Goal: Task Accomplishment & Management: Manage account settings

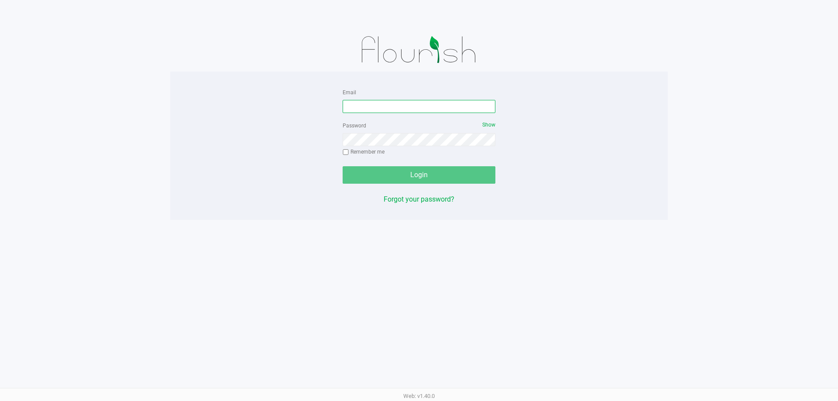
click at [426, 105] on input "Email" at bounding box center [419, 106] width 153 height 13
type input "[EMAIL_ADDRESS][DOMAIN_NAME]"
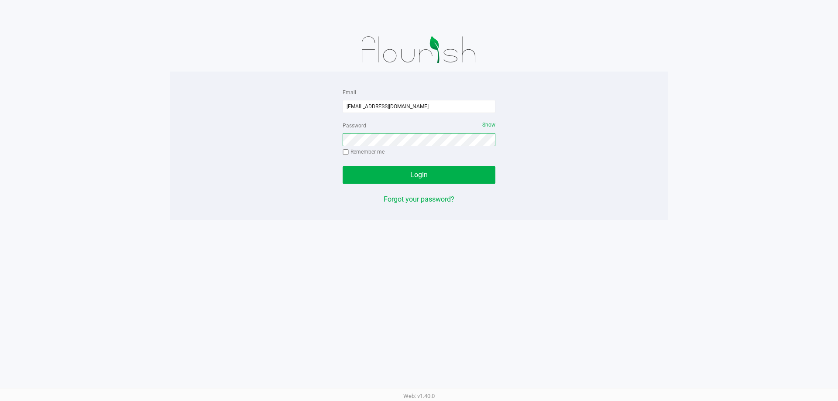
click at [343, 166] on button "Login" at bounding box center [419, 174] width 153 height 17
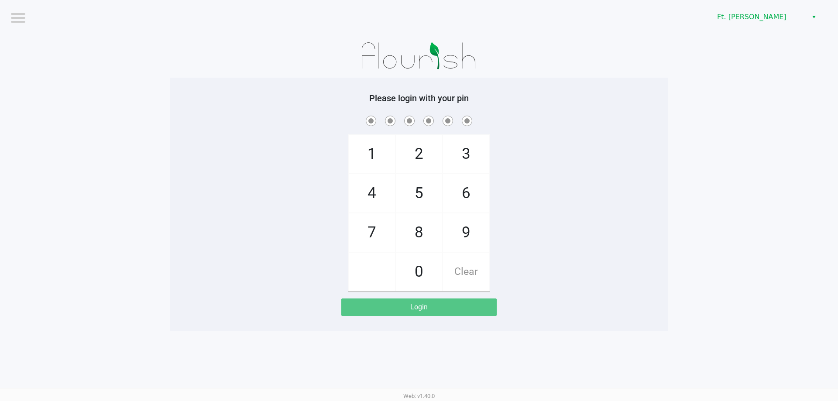
click at [609, 183] on div "1 4 7 2 5 8 0 3 6 9 Clear" at bounding box center [419, 203] width 498 height 178
checkbox input "true"
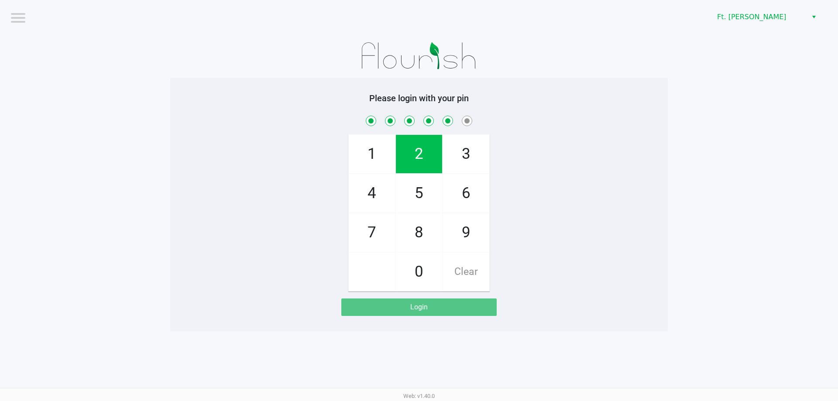
checkbox input "true"
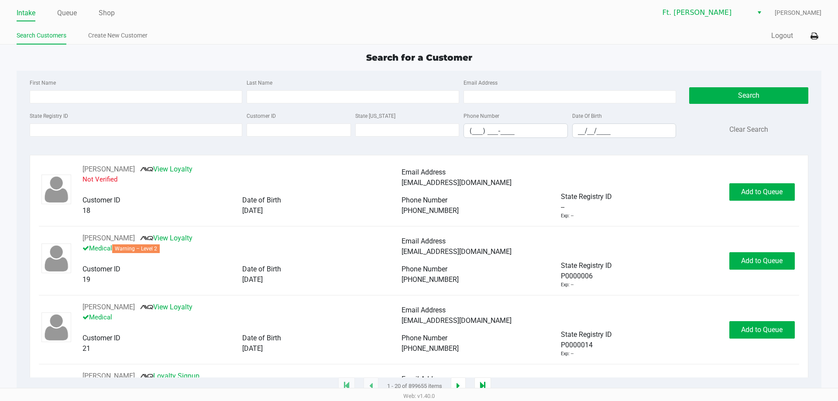
click at [79, 9] on ul "Intake Queue Shop" at bounding box center [218, 13] width 403 height 15
click at [76, 10] on link "Queue" at bounding box center [67, 13] width 20 height 12
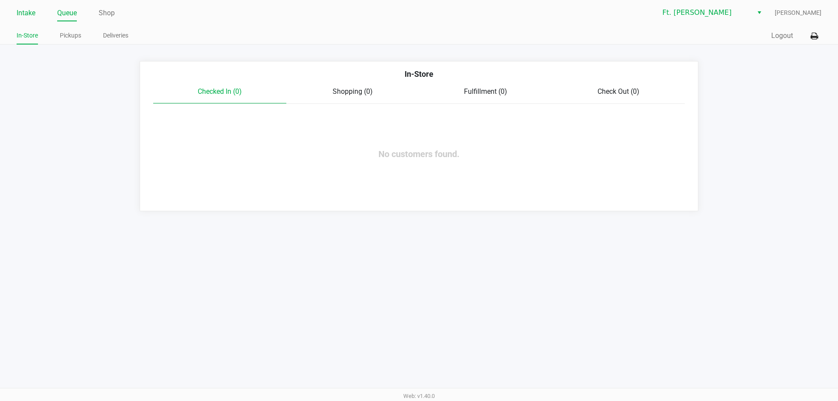
click at [24, 14] on link "Intake" at bounding box center [26, 13] width 19 height 12
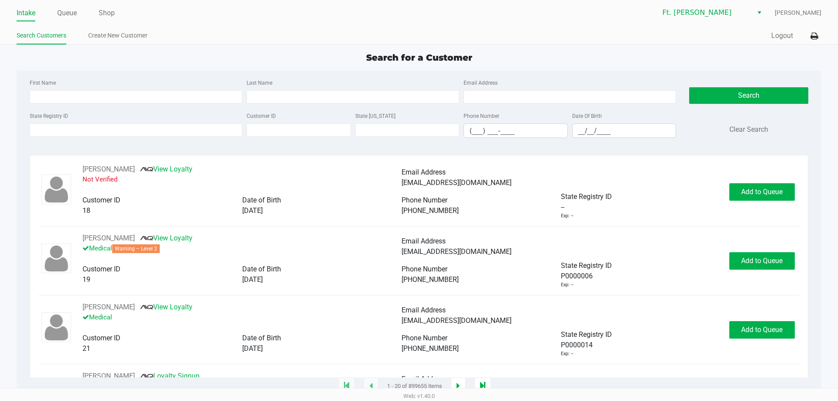
click at [202, 31] on ul "Search Customers Create New Customer" at bounding box center [218, 36] width 403 height 15
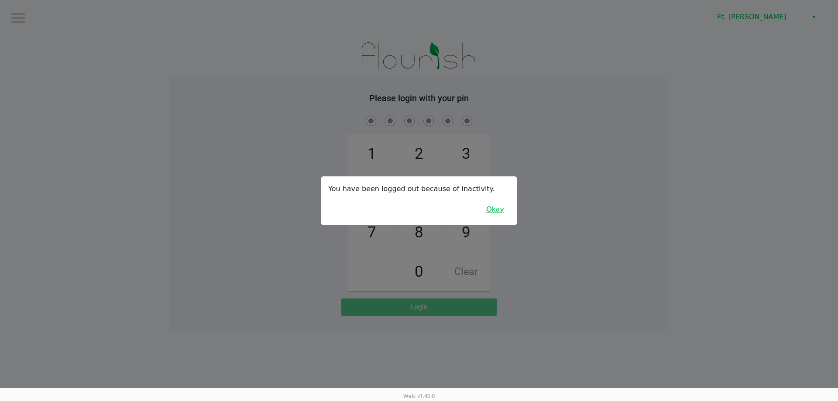
click at [502, 205] on button "Okay" at bounding box center [495, 209] width 29 height 17
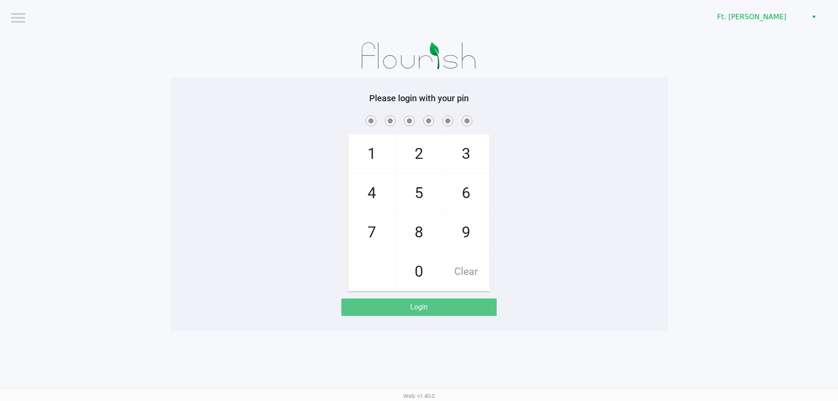
drag, startPoint x: 507, startPoint y: 200, endPoint x: 510, endPoint y: 176, distance: 24.2
click at [510, 176] on div "1 4 7 2 5 8 0 3 6 9 Clear" at bounding box center [419, 203] width 498 height 178
checkbox input "true"
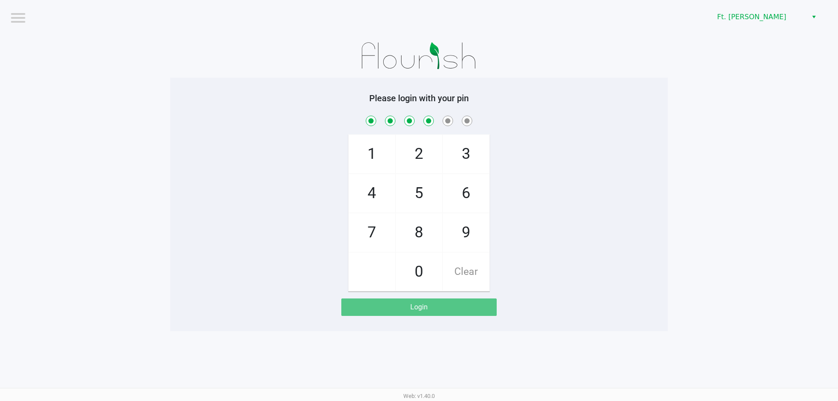
checkbox input "true"
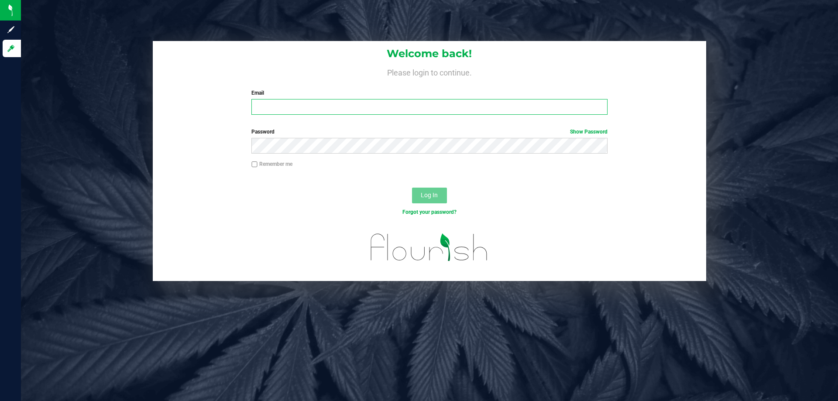
click at [282, 100] on input "Email" at bounding box center [430, 107] width 356 height 16
type input "[EMAIL_ADDRESS][DOMAIN_NAME]"
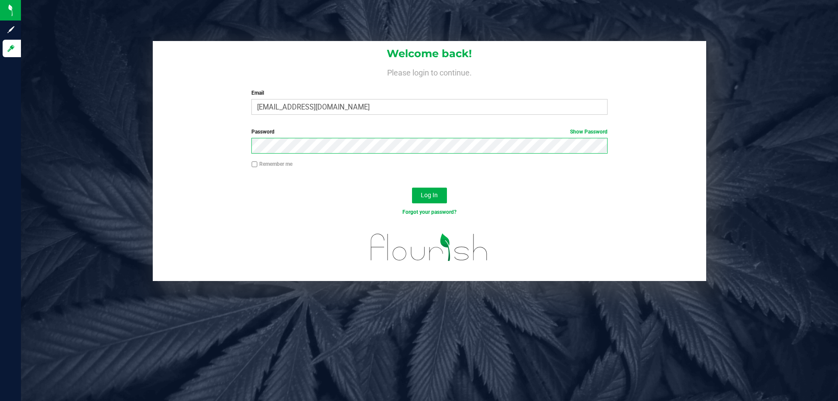
click at [412, 188] on button "Log In" at bounding box center [429, 196] width 35 height 16
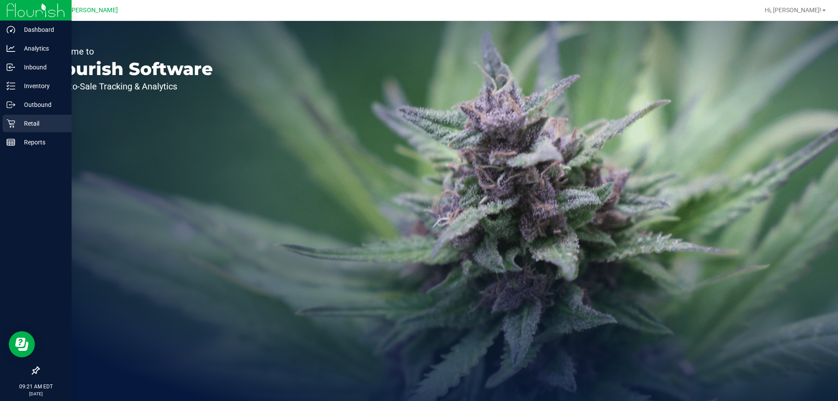
click at [25, 128] on p "Retail" at bounding box center [41, 123] width 52 height 10
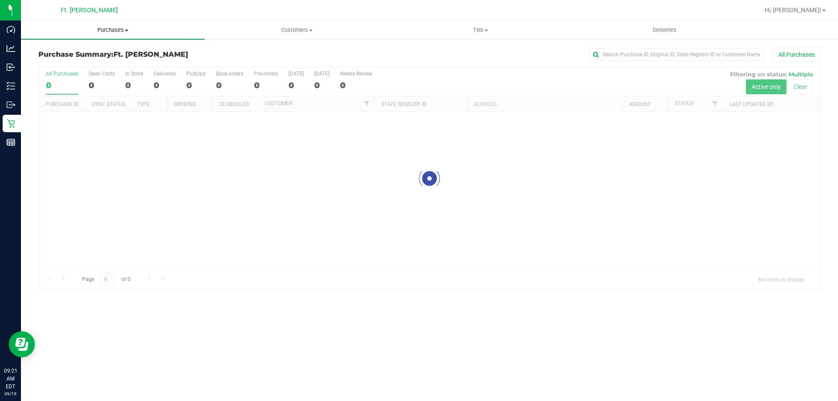
click at [142, 36] on uib-tab-heading "Purchases Summary of purchases Fulfillment All purchases" at bounding box center [113, 30] width 184 height 18
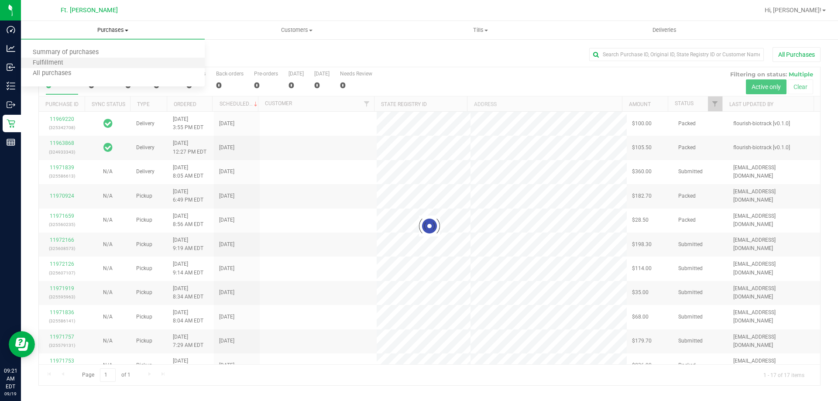
click at [128, 63] on li "Fulfillment" at bounding box center [113, 63] width 184 height 10
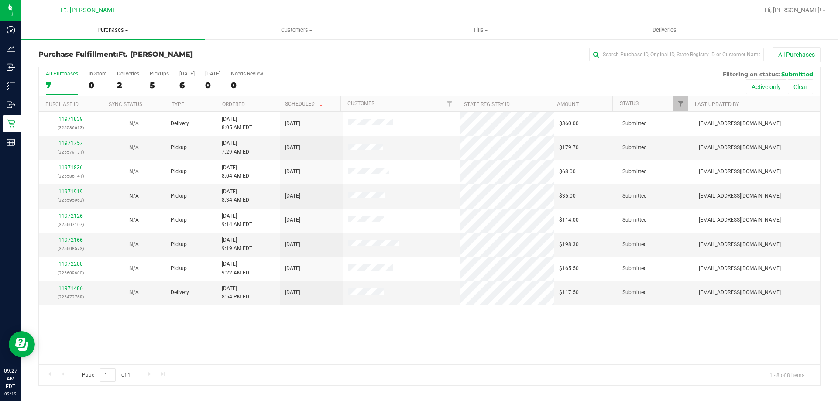
click at [129, 24] on uib-tab-heading "Purchases Summary of purchases Fulfillment All purchases" at bounding box center [113, 30] width 184 height 18
